Goal: Find specific page/section: Find specific page/section

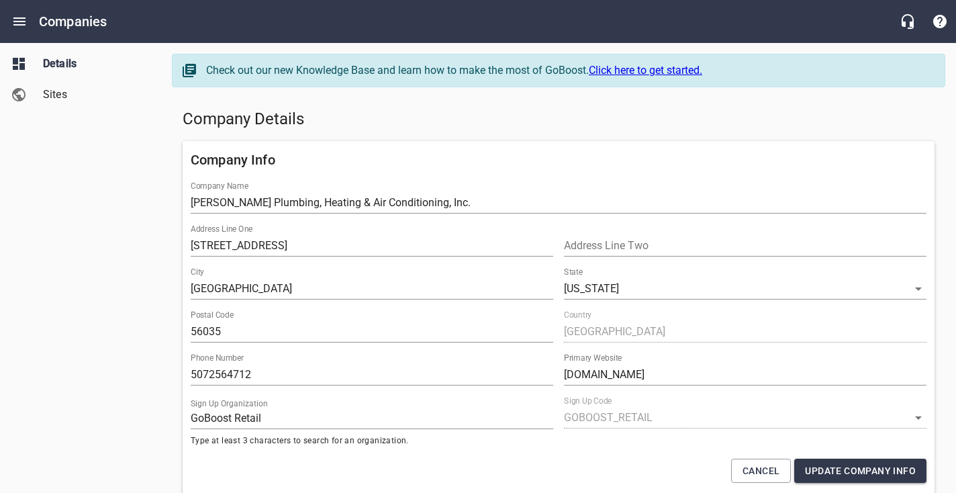
select select "[US_STATE]"
select select "4419"
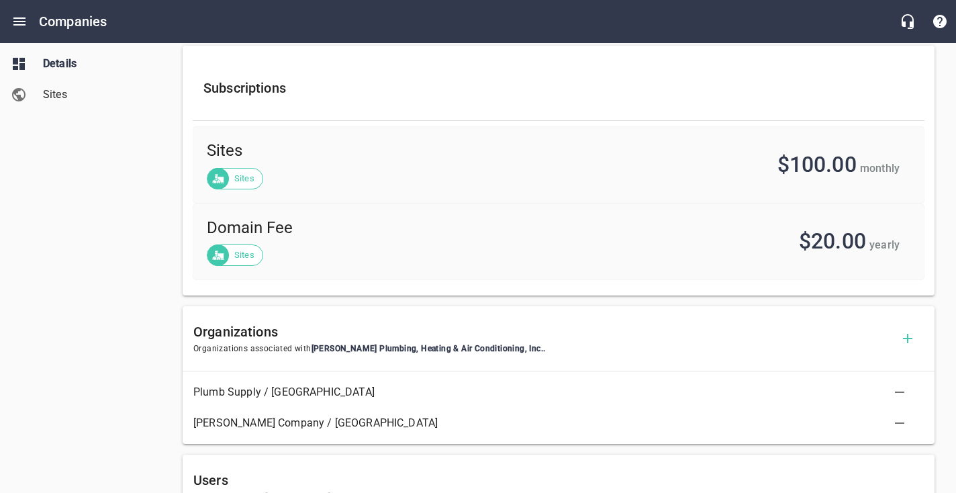
scroll to position [469, 0]
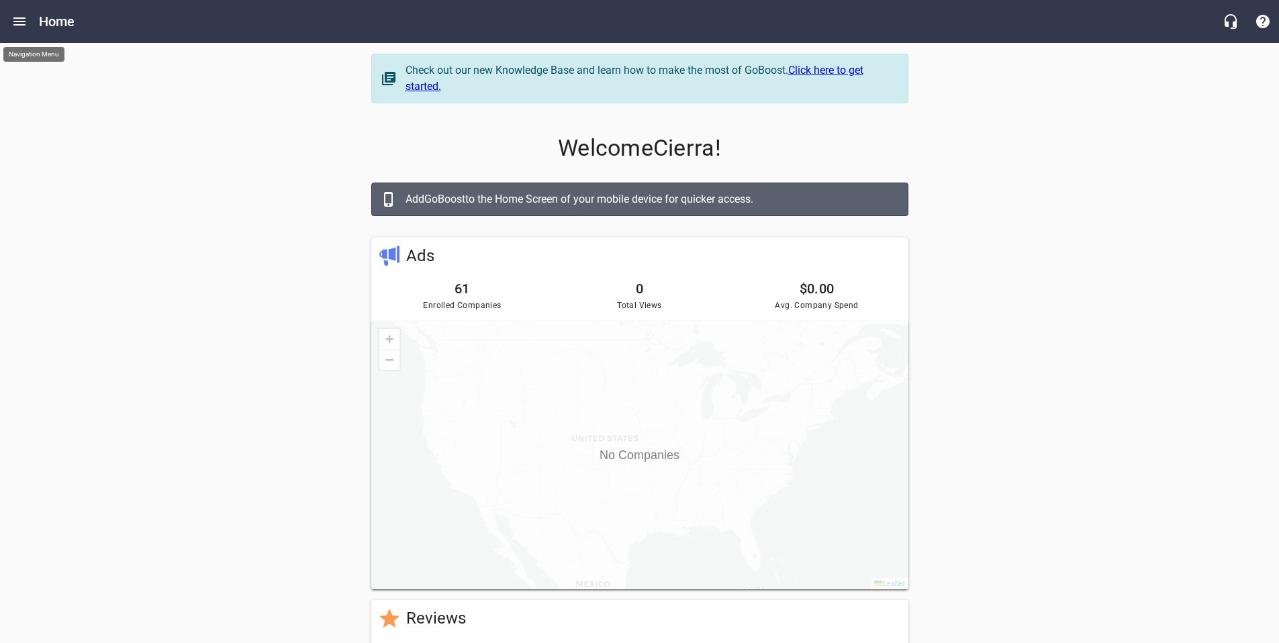
click at [19, 21] on icon "Open drawer" at bounding box center [19, 21] width 12 height 8
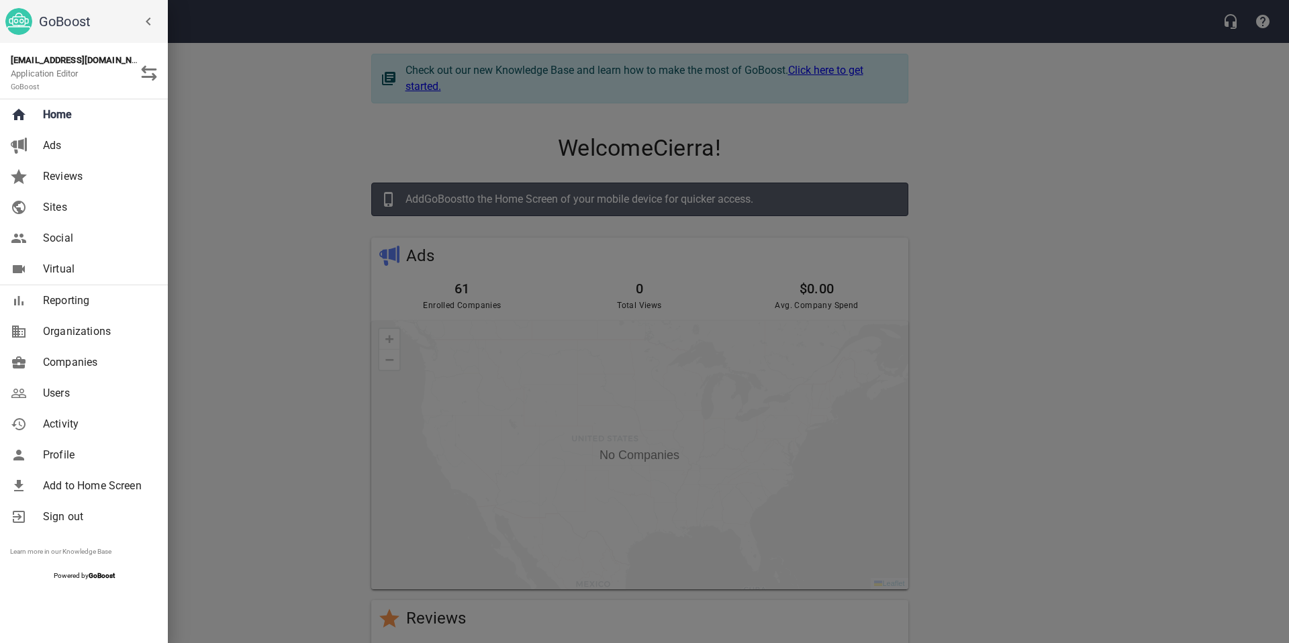
click at [66, 363] on span "Companies" at bounding box center [97, 363] width 109 height 16
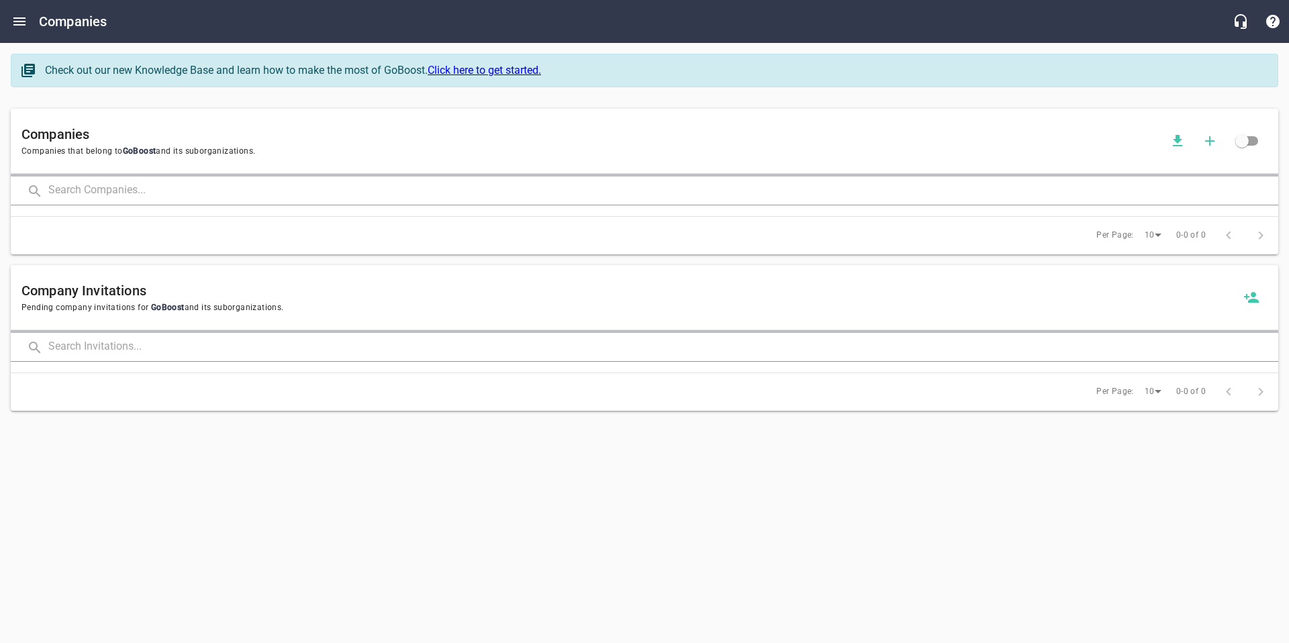
click at [272, 194] on input "text" at bounding box center [663, 191] width 1230 height 29
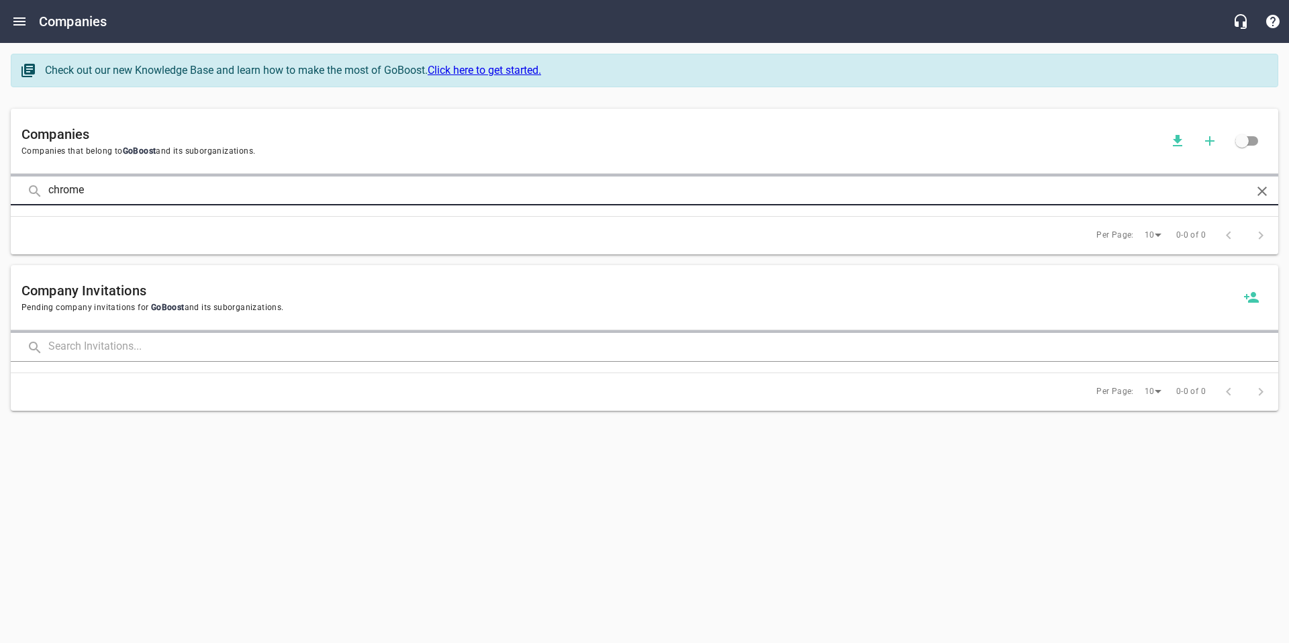
type input "chrome"
click button at bounding box center [0, 0] width 0 height 0
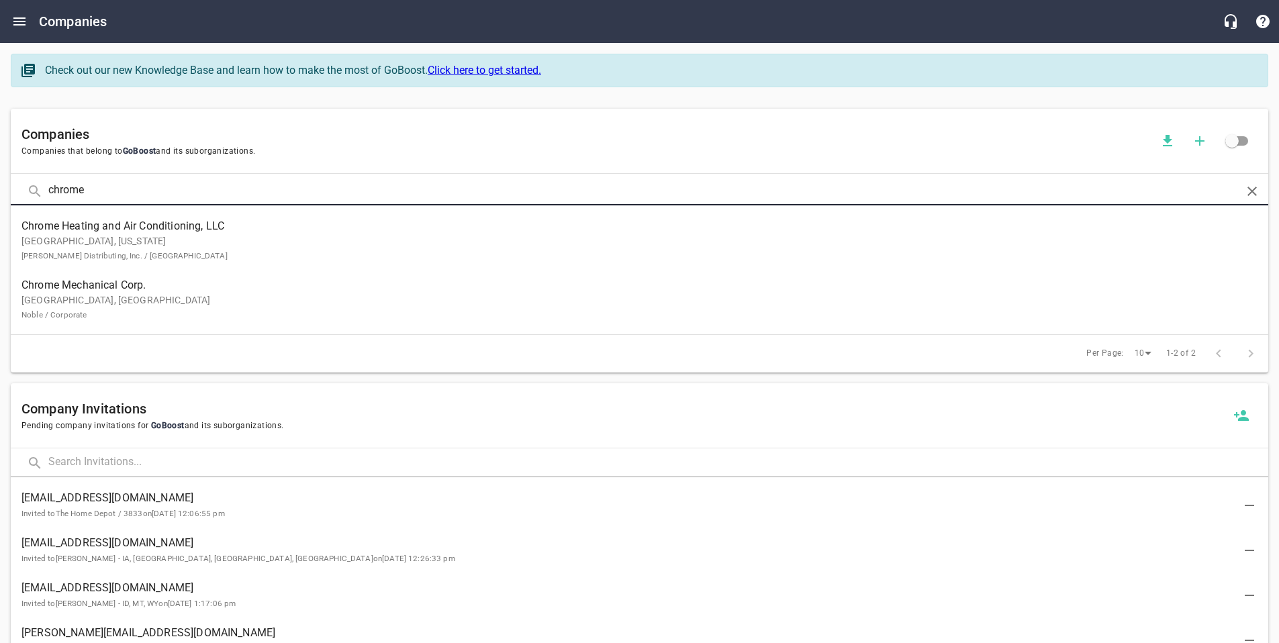
click at [166, 257] on p "[GEOGRAPHIC_DATA], [US_STATE] [PERSON_NAME] Distributing, Inc. / [GEOGRAPHIC_DA…" at bounding box center [628, 248] width 1215 height 28
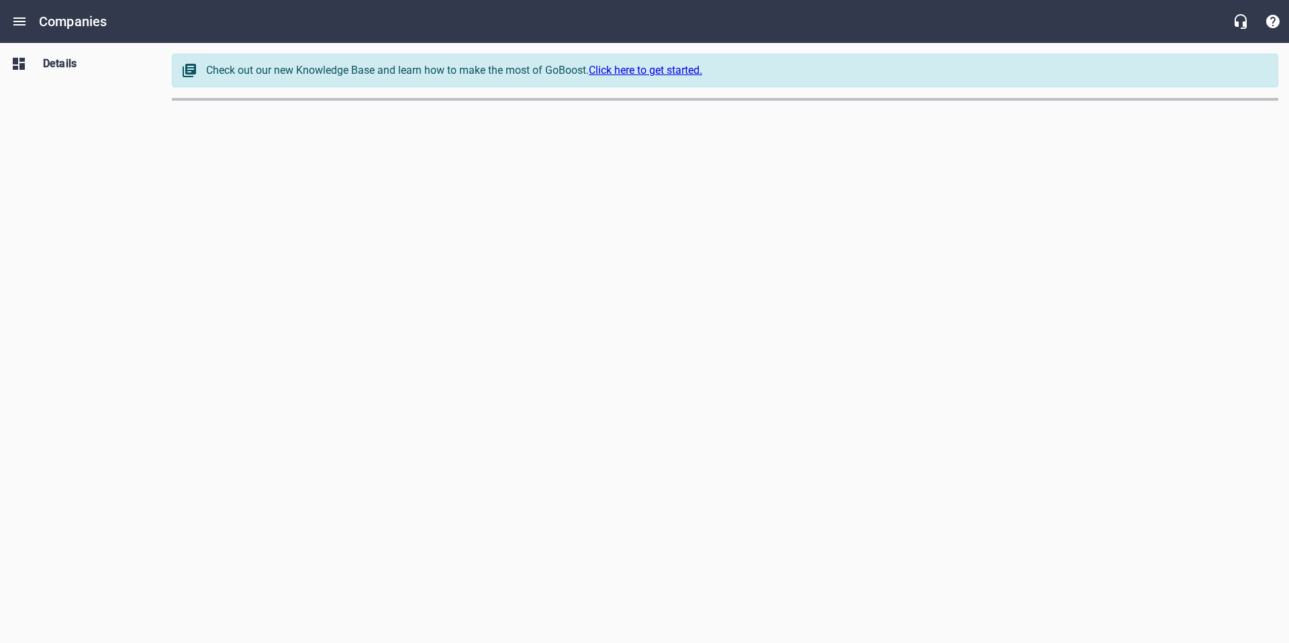
select select "[US_STATE]"
select select "63"
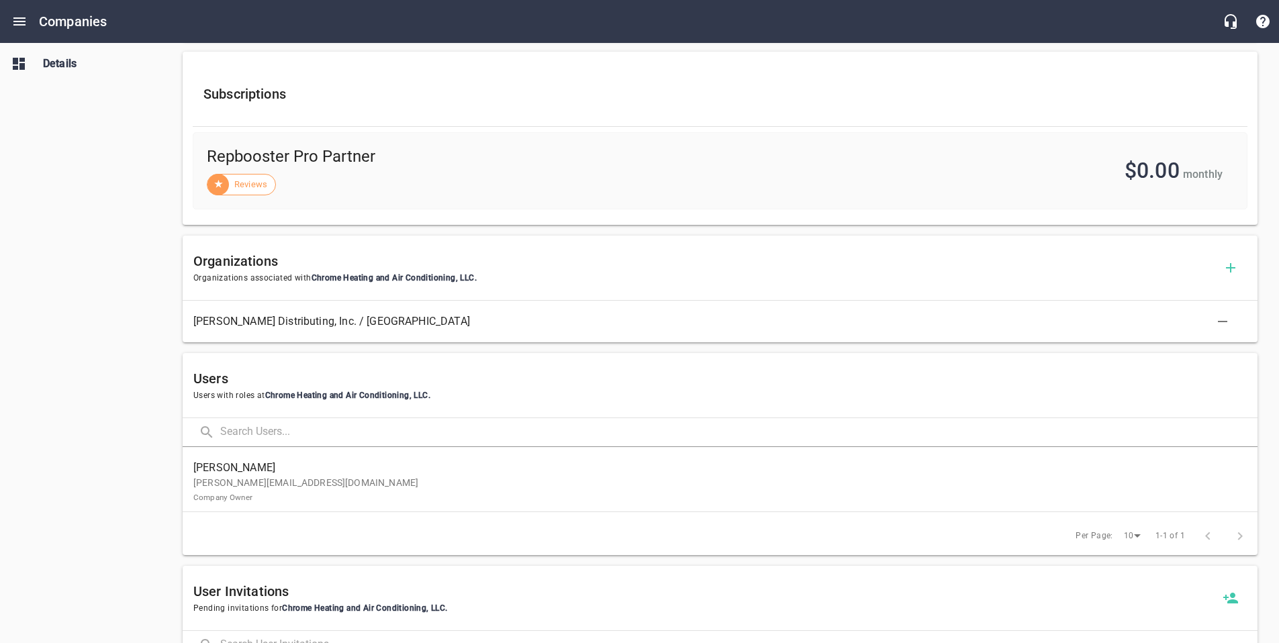
scroll to position [524, 0]
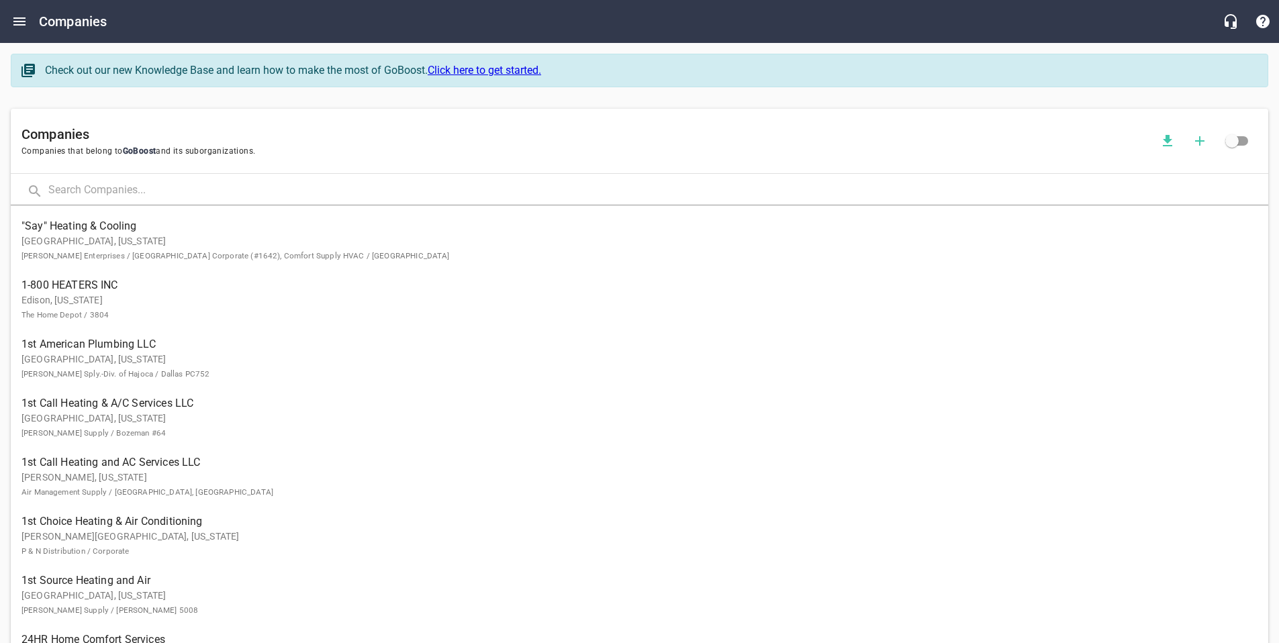
click at [131, 183] on input "text" at bounding box center [658, 191] width 1220 height 29
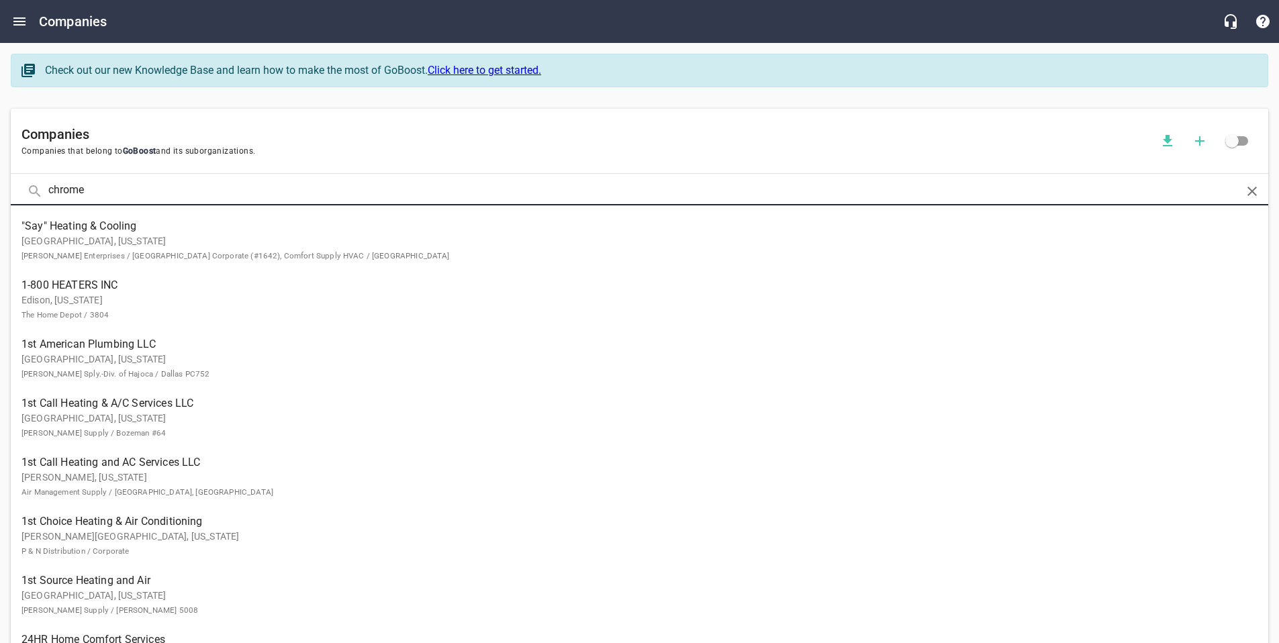
type input "chrome"
click button at bounding box center [0, 0] width 0 height 0
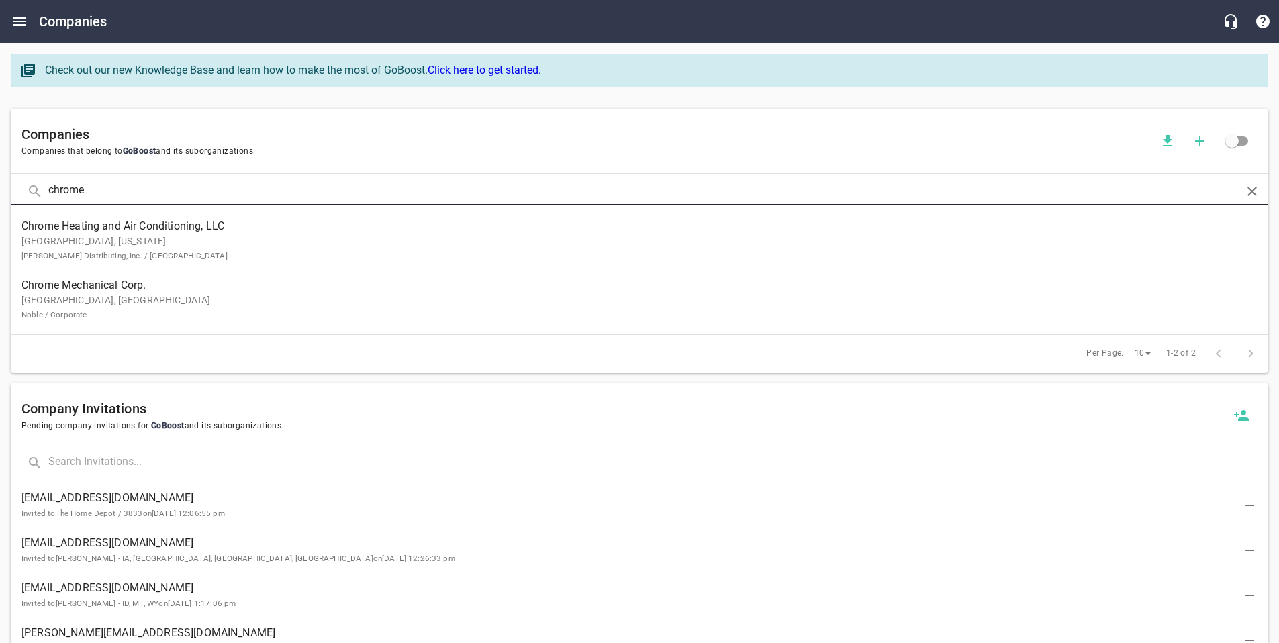
click at [165, 293] on p "[GEOGRAPHIC_DATA], [GEOGRAPHIC_DATA] Noble / Corporate" at bounding box center [628, 307] width 1215 height 28
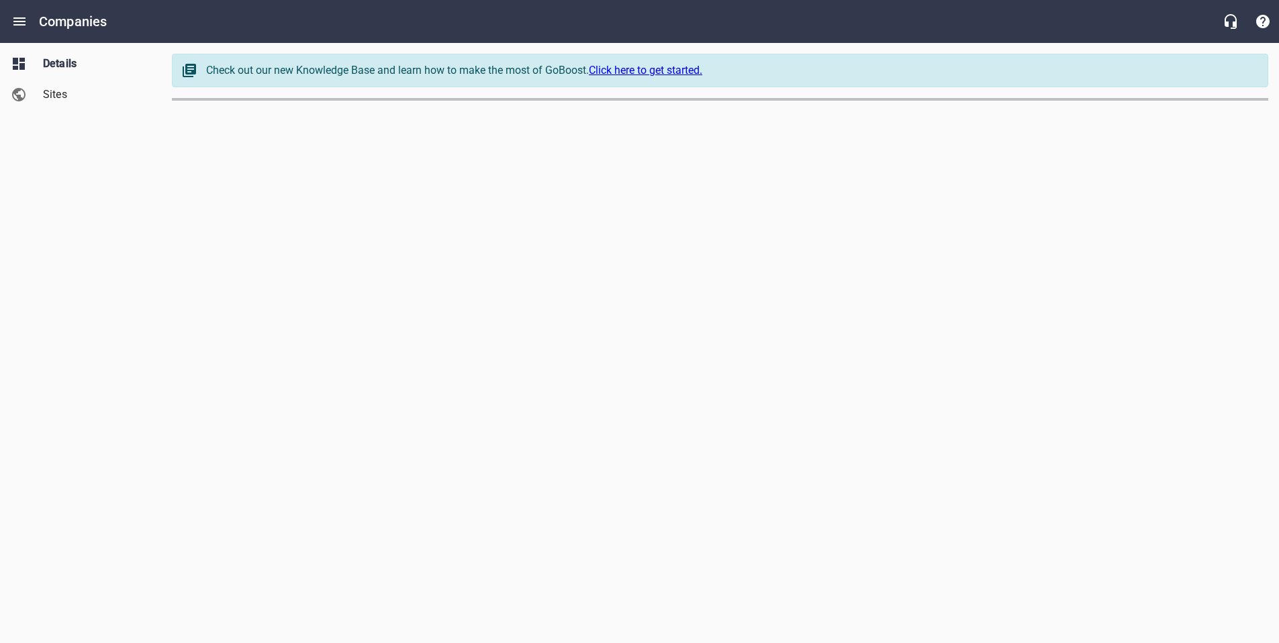
select select "48"
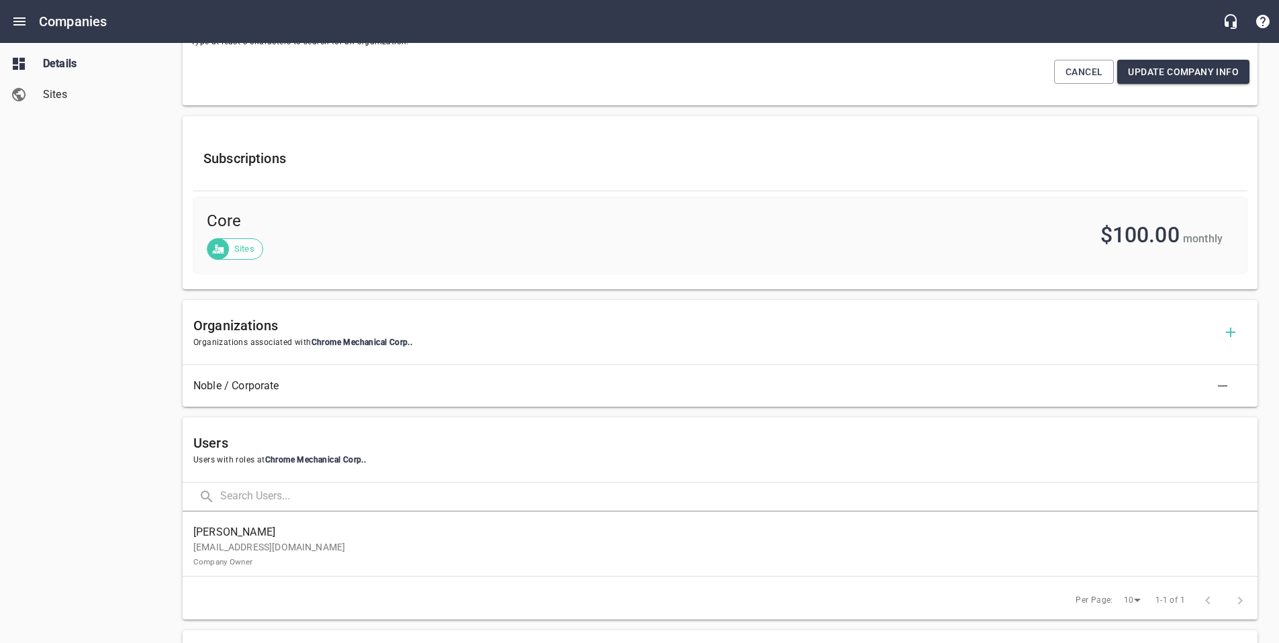
scroll to position [490, 0]
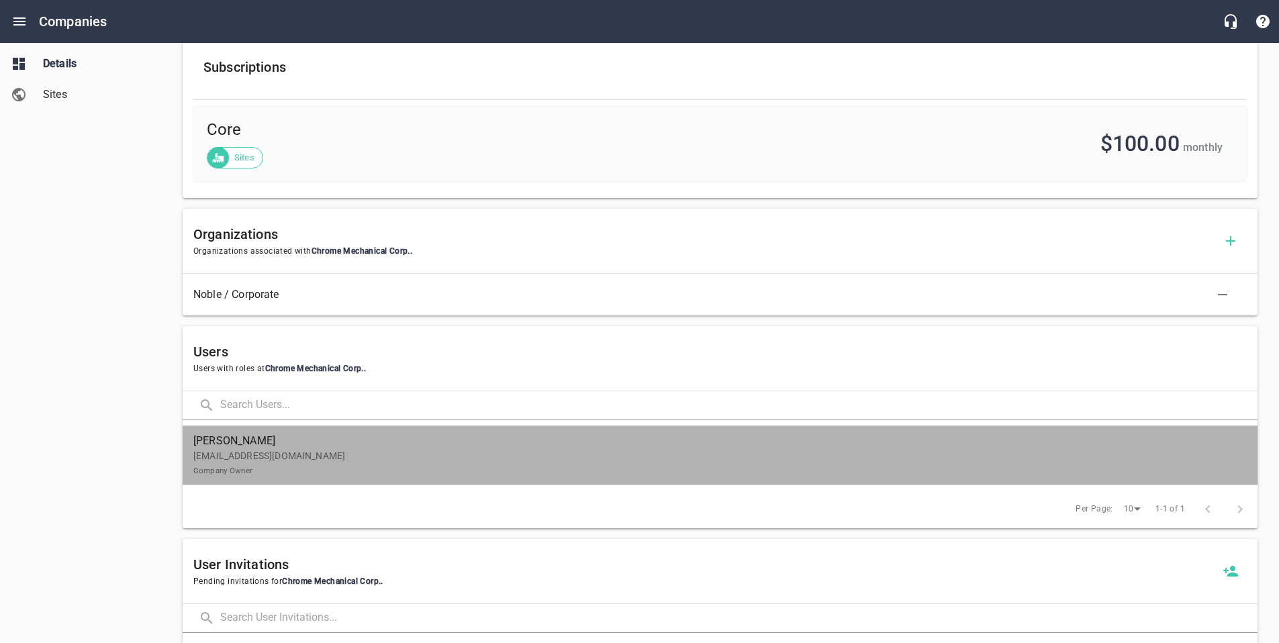
click at [361, 449] on p "[EMAIL_ADDRESS][DOMAIN_NAME] Company Owner" at bounding box center [714, 463] width 1043 height 28
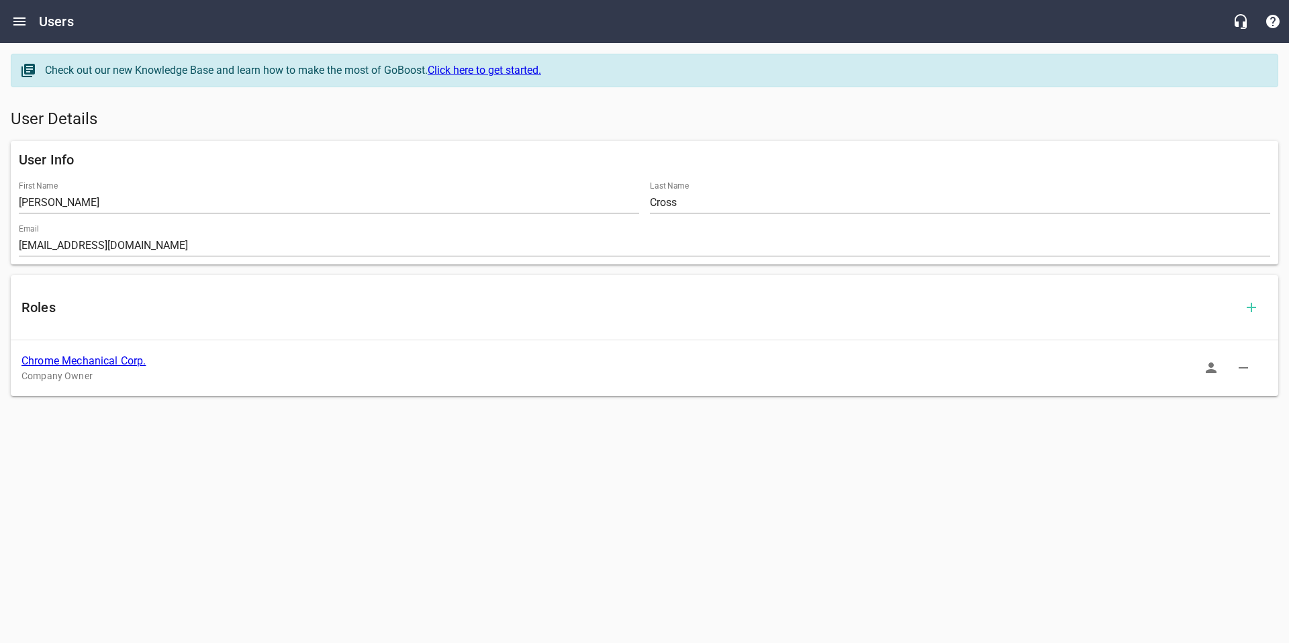
click at [1210, 365] on icon "button" at bounding box center [1211, 368] width 11 height 11
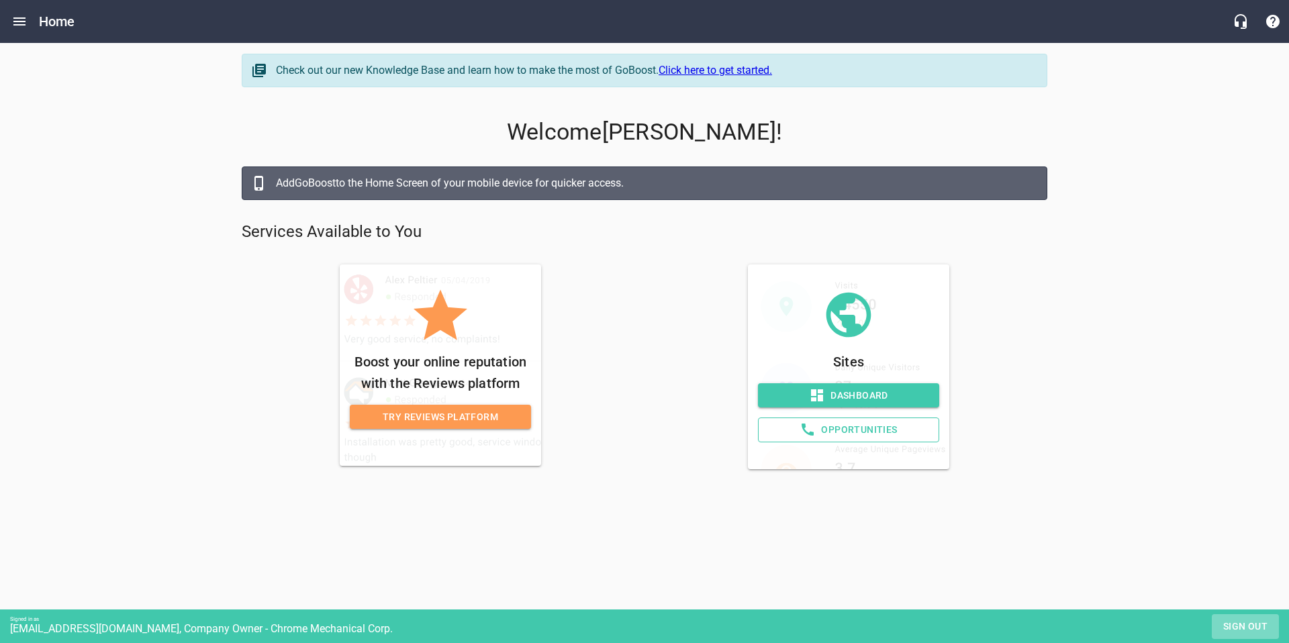
click at [1249, 625] on span "Sign out" at bounding box center [1246, 627] width 56 height 17
